Goal: Check status: Check status

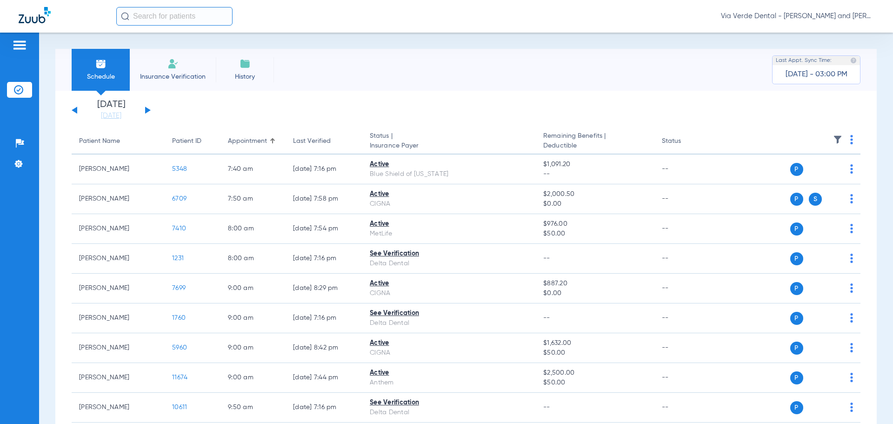
click at [149, 109] on div "[DATE] [DATE] [DATE] [DATE] [DATE] [DATE] [DATE] [DATE] [DATE] [DATE] [DATE] [D…" at bounding box center [111, 110] width 79 height 20
click at [147, 110] on button at bounding box center [148, 109] width 6 height 7
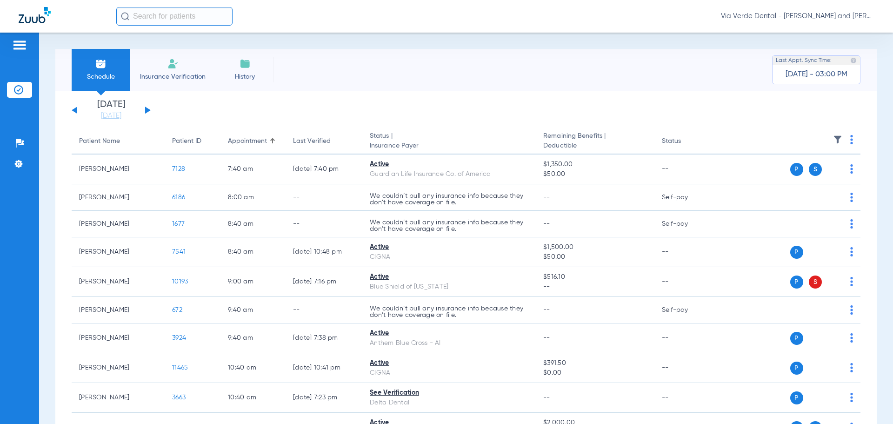
click at [147, 109] on button at bounding box center [148, 109] width 6 height 7
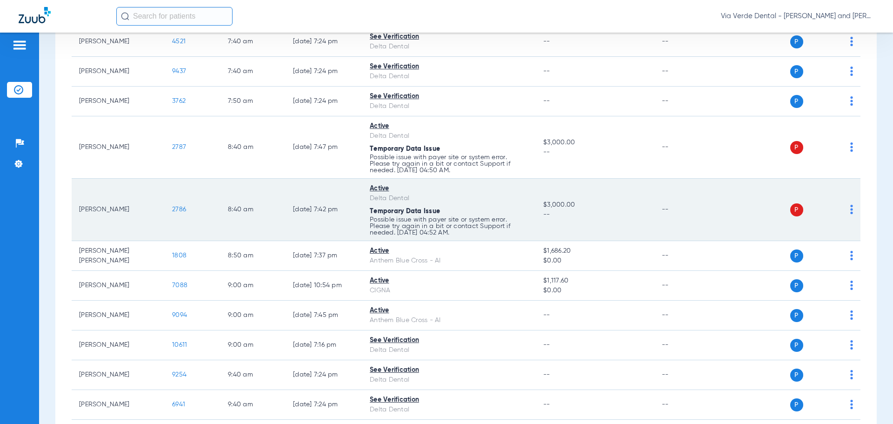
scroll to position [139, 0]
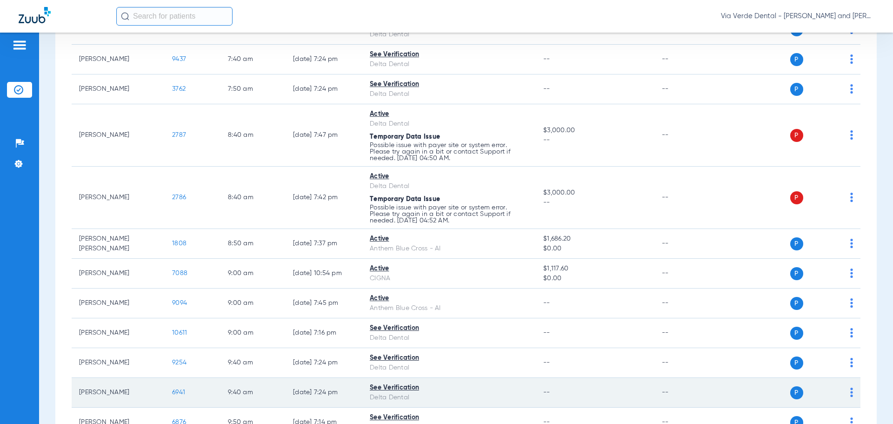
click at [176, 391] on span "6941" at bounding box center [178, 392] width 13 height 7
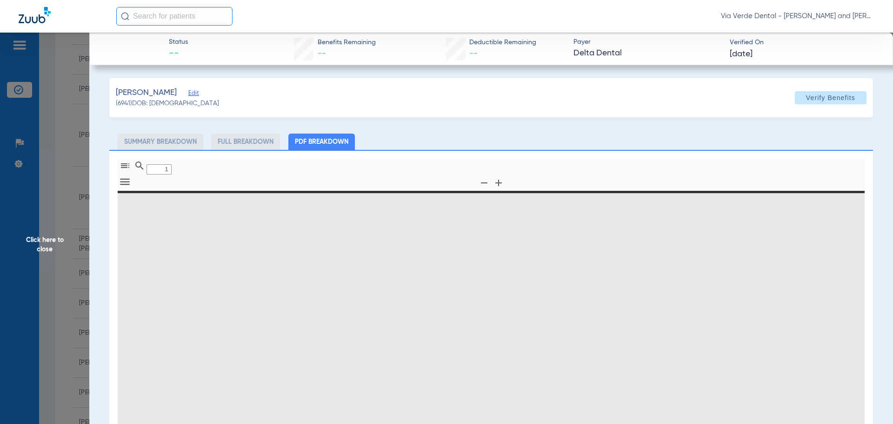
type input "0"
select select "page-width"
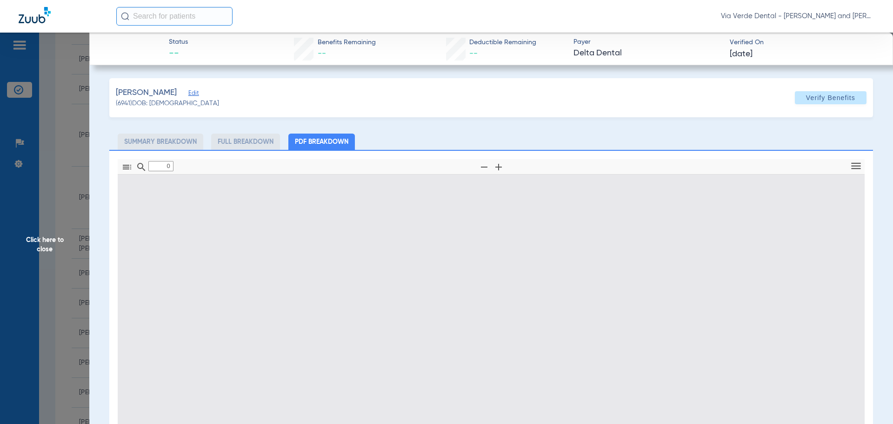
type input "1"
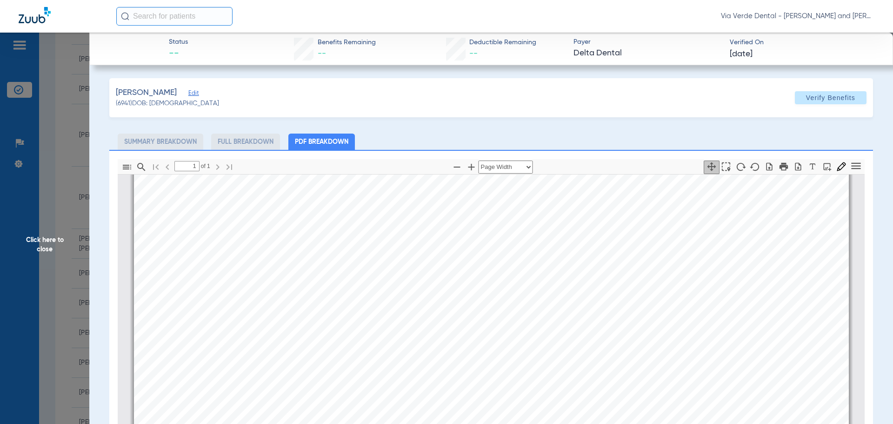
scroll to position [0, 0]
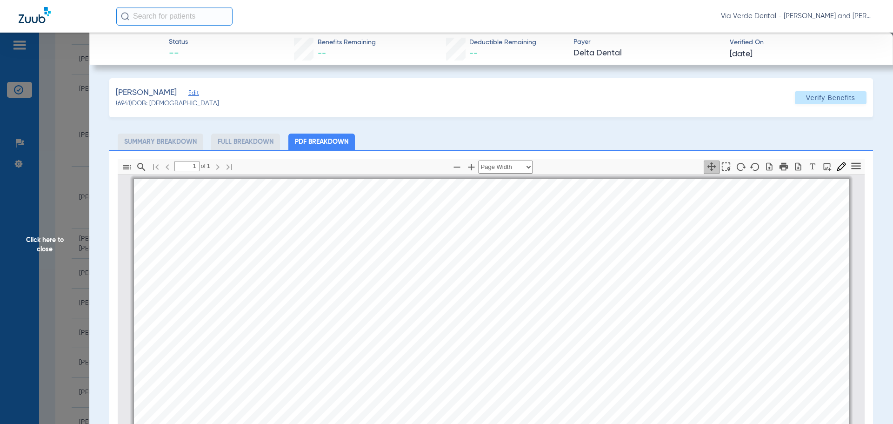
click at [251, 142] on li "Full Breakdown" at bounding box center [245, 141] width 69 height 16
drag, startPoint x: 554, startPoint y: 98, endPoint x: 553, endPoint y: 17, distance: 80.4
click at [557, 75] on app-member-insurance-verification-view "Status -- Benefits Remaining -- Deductible Remaining -- Payer Delta Dental Veri…" at bounding box center [490, 312] width 803 height 558
